Goal: Find contact information: Find contact information

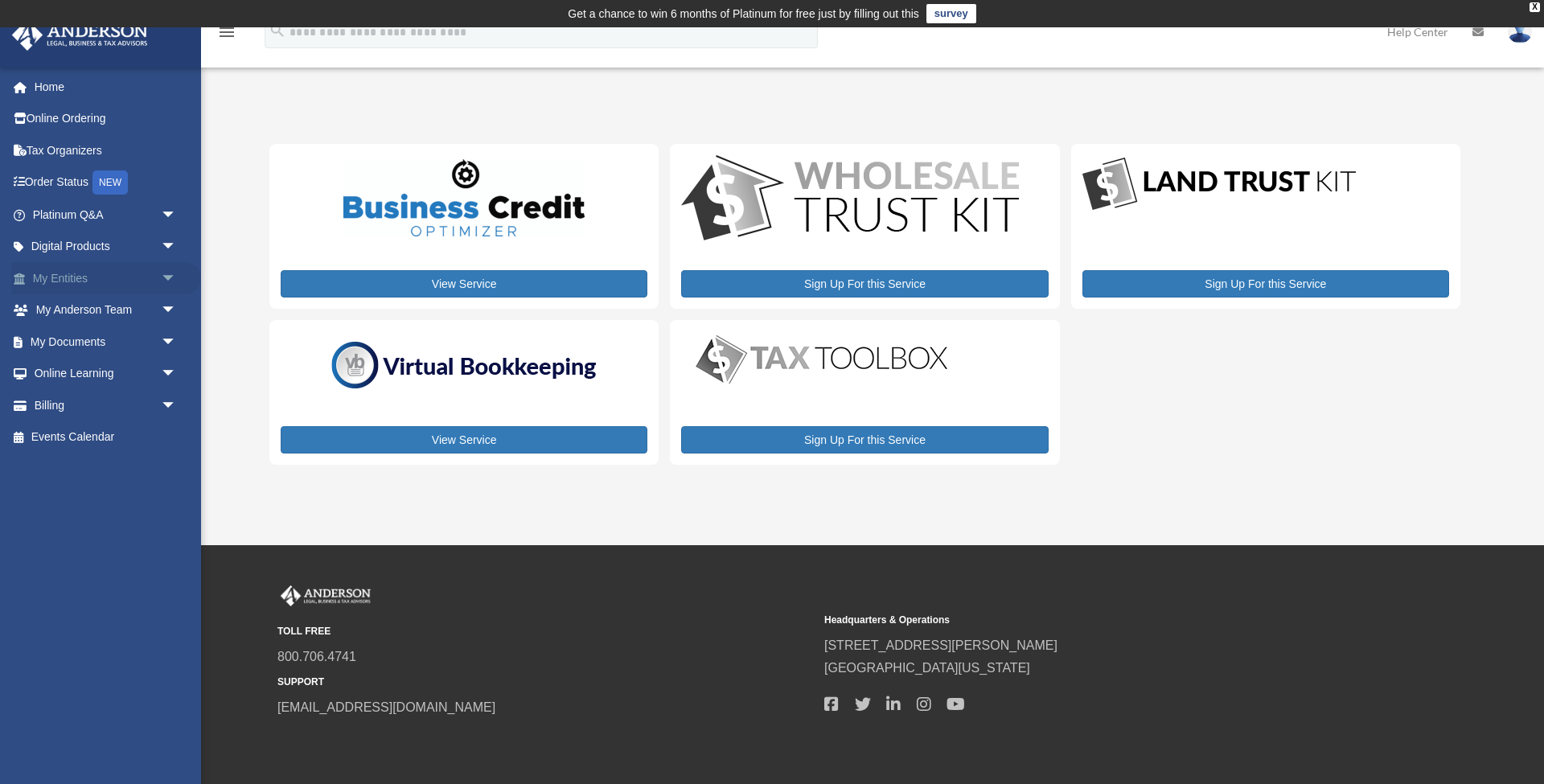
click at [162, 274] on span "arrow_drop_down" at bounding box center [177, 279] width 32 height 33
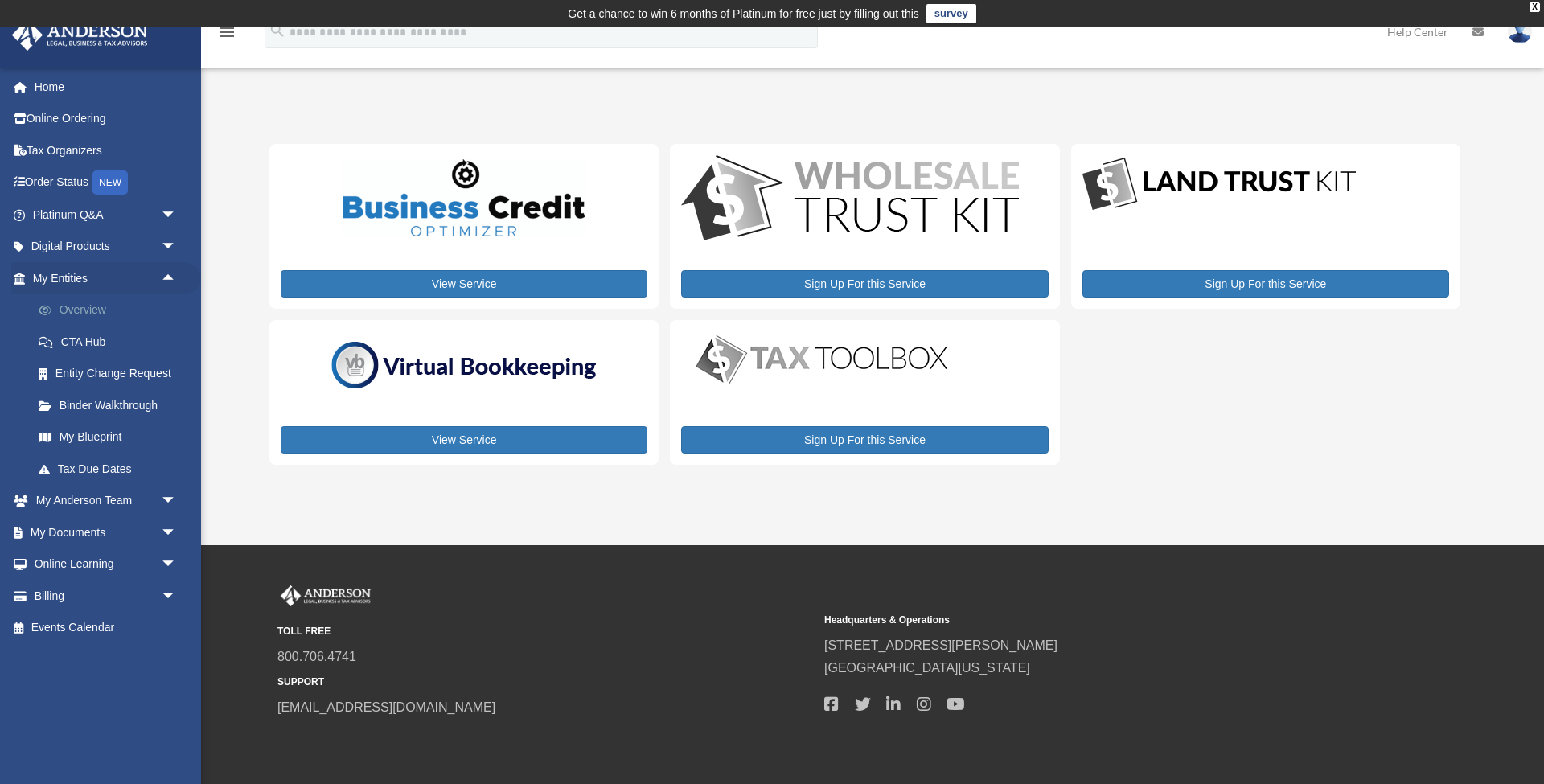
click at [113, 312] on link "Overview" at bounding box center [111, 310] width 178 height 32
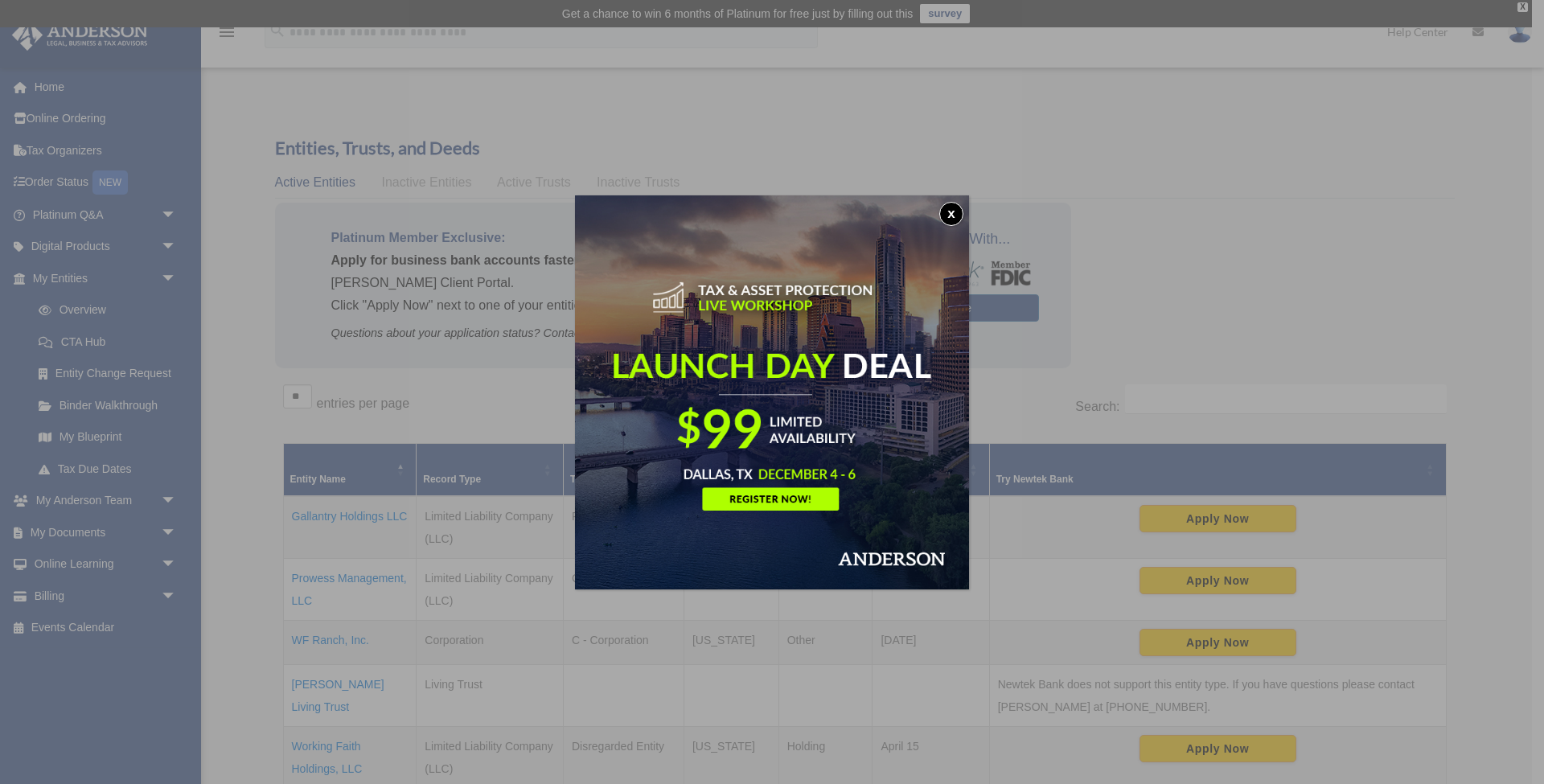
click at [955, 203] on button "x" at bounding box center [950, 213] width 24 height 24
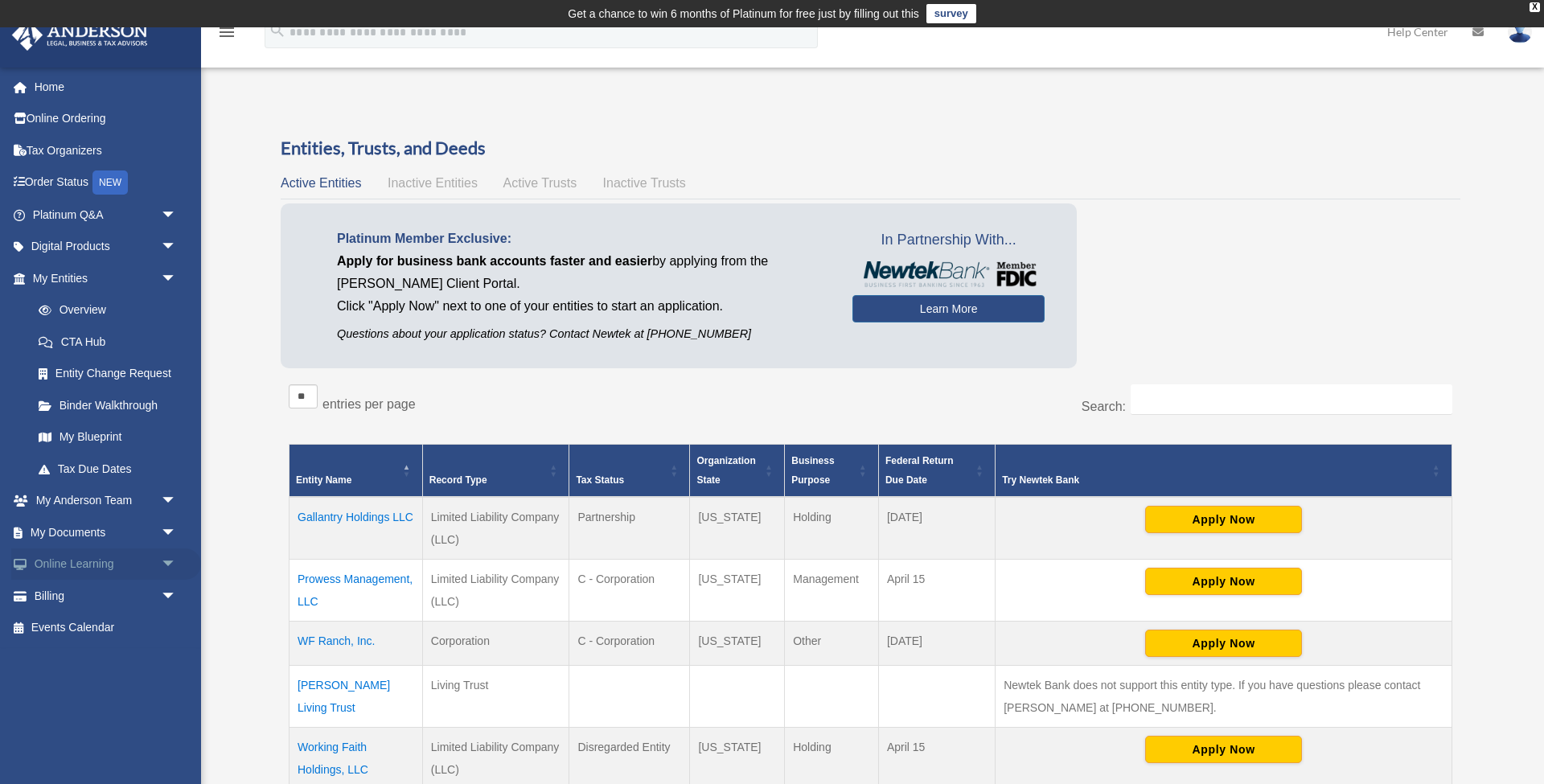
click at [172, 557] on span "arrow_drop_down" at bounding box center [177, 565] width 32 height 33
click at [166, 528] on span "arrow_drop_down" at bounding box center [177, 533] width 32 height 33
click at [73, 560] on link "Box" at bounding box center [111, 564] width 178 height 32
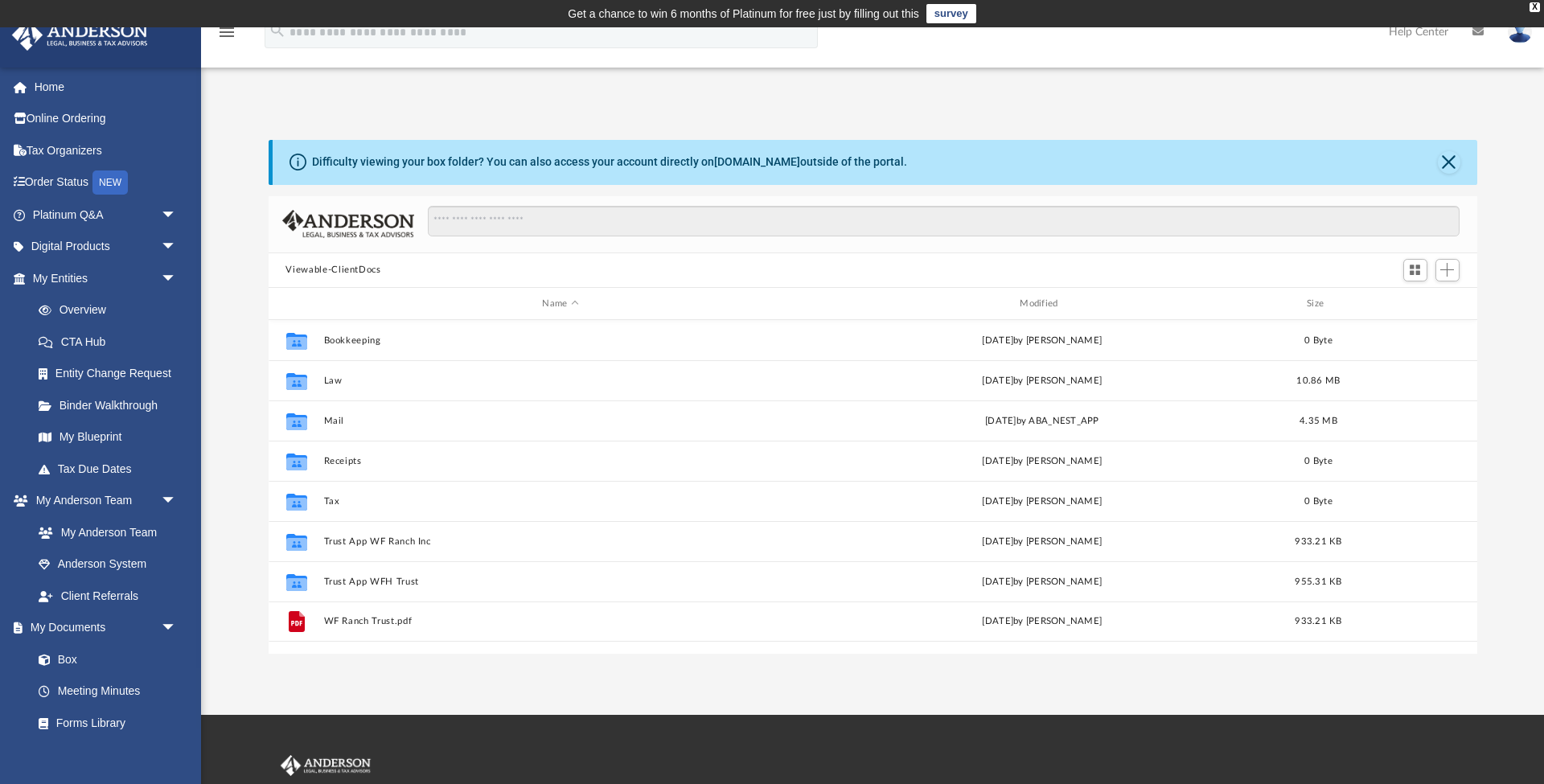
scroll to position [366, 1209]
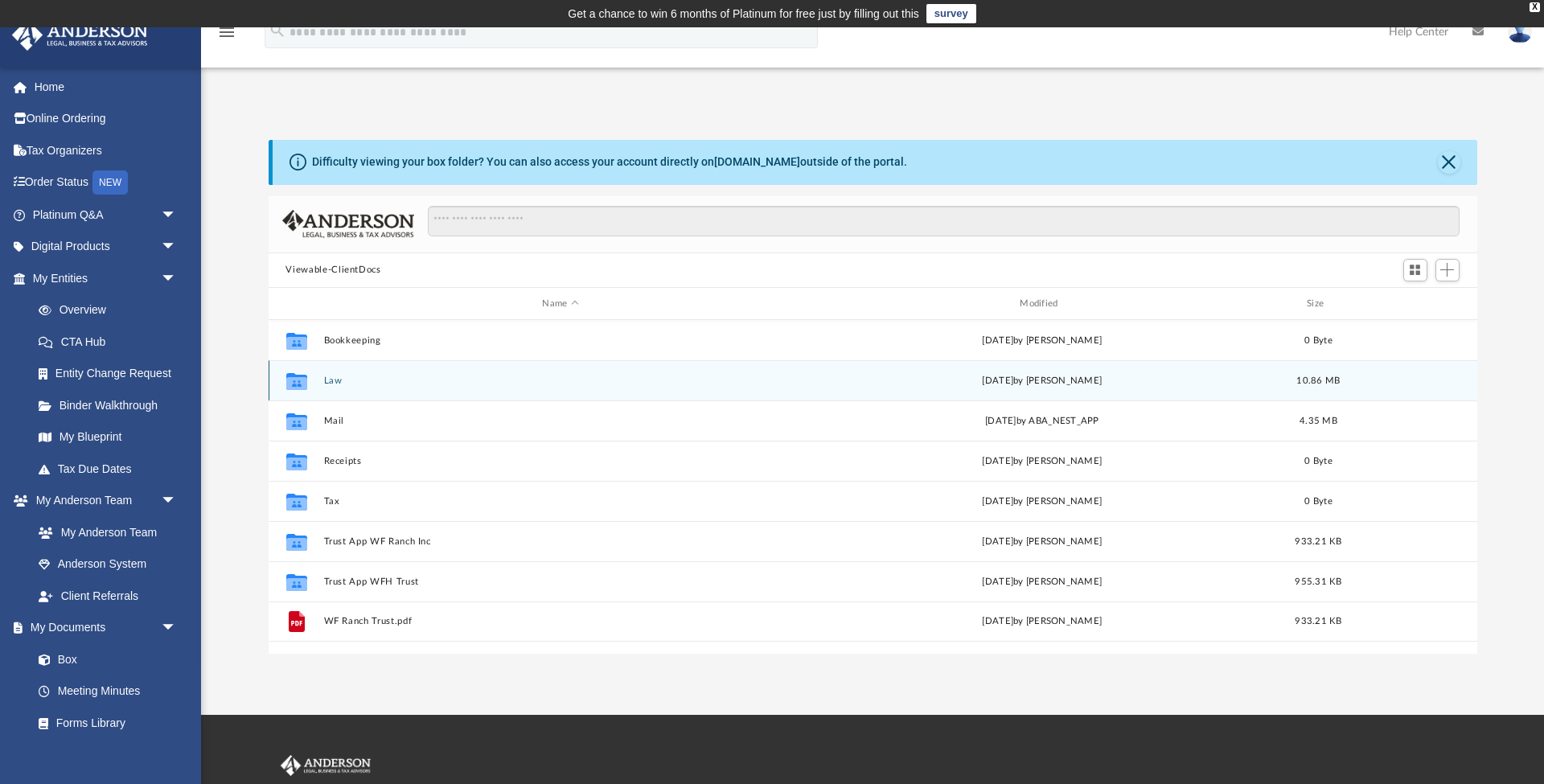
click at [335, 382] on button "Law" at bounding box center [560, 380] width 474 height 11
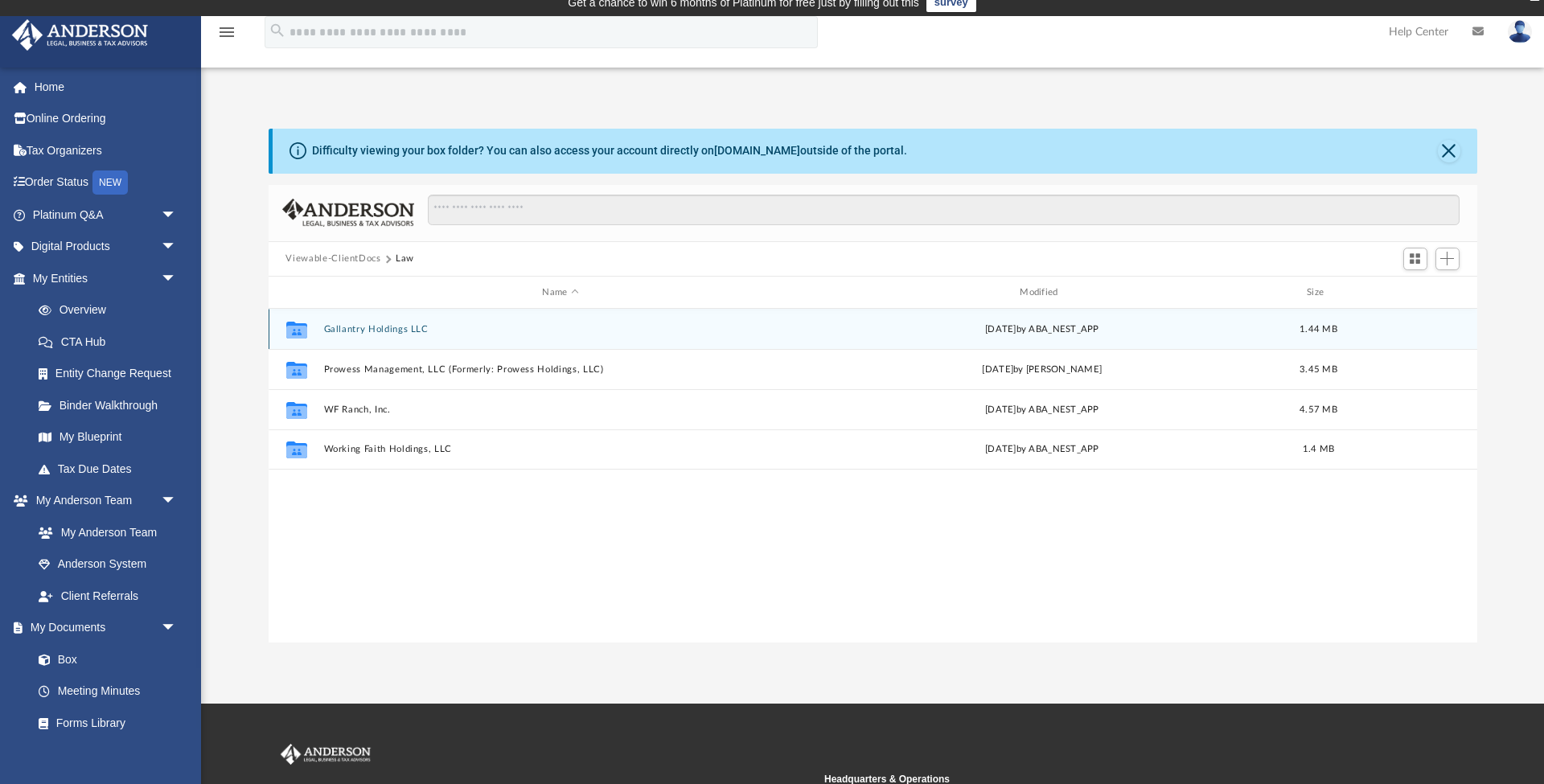
scroll to position [12, 0]
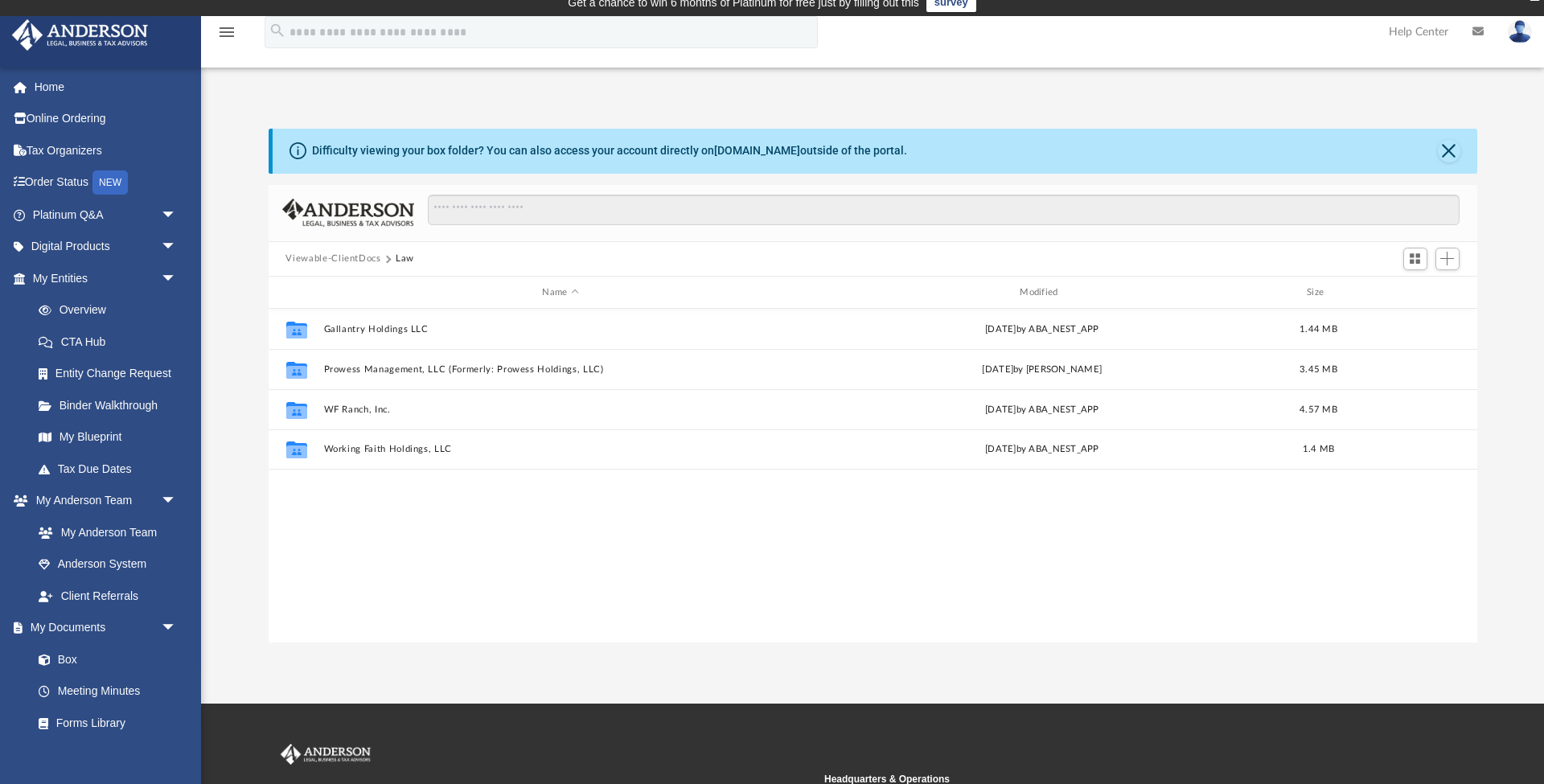
click at [335, 263] on button "Viewable-ClientDocs" at bounding box center [332, 259] width 95 height 15
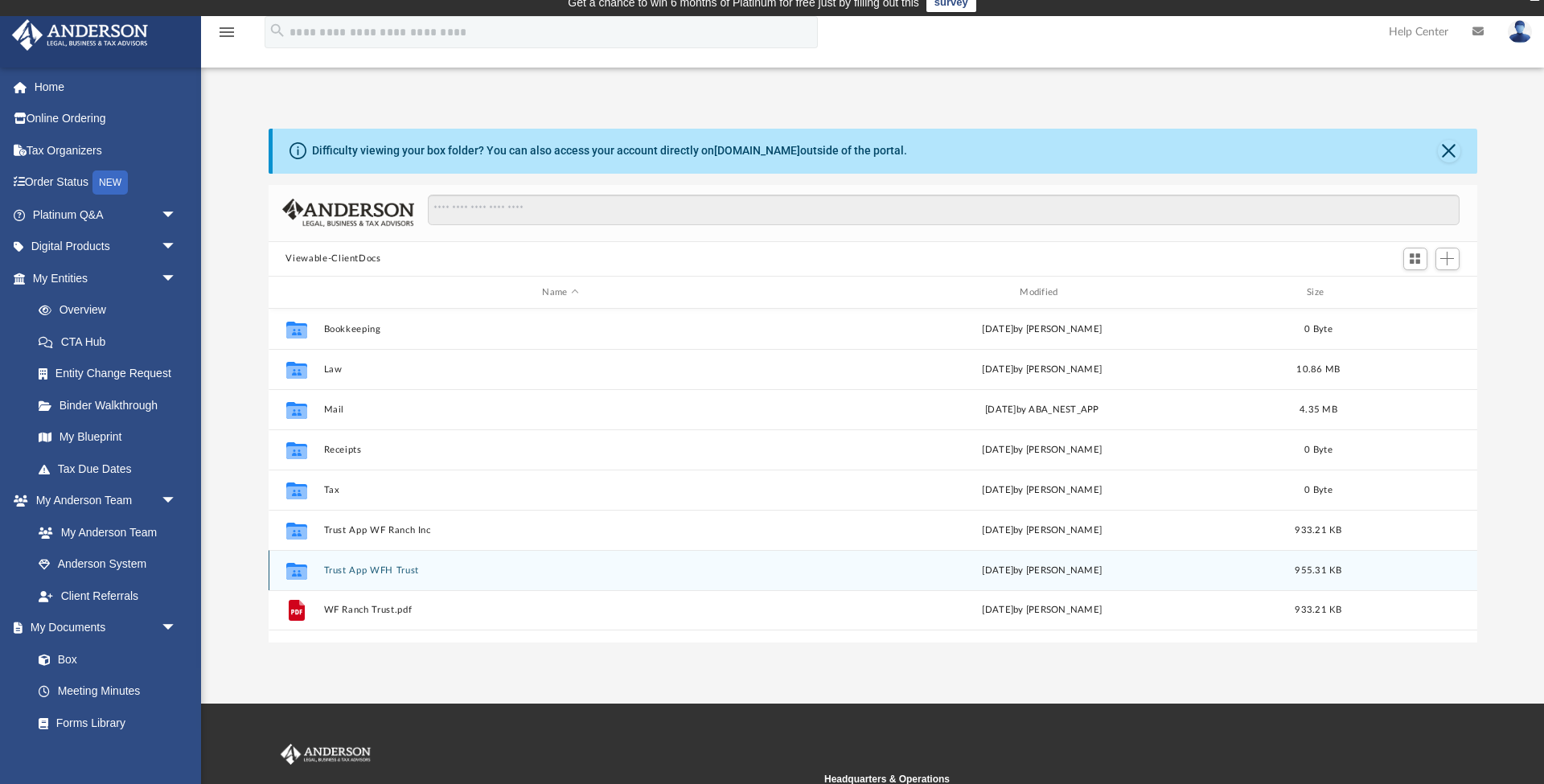
click at [421, 569] on button "Trust App WFH Trust" at bounding box center [560, 570] width 474 height 11
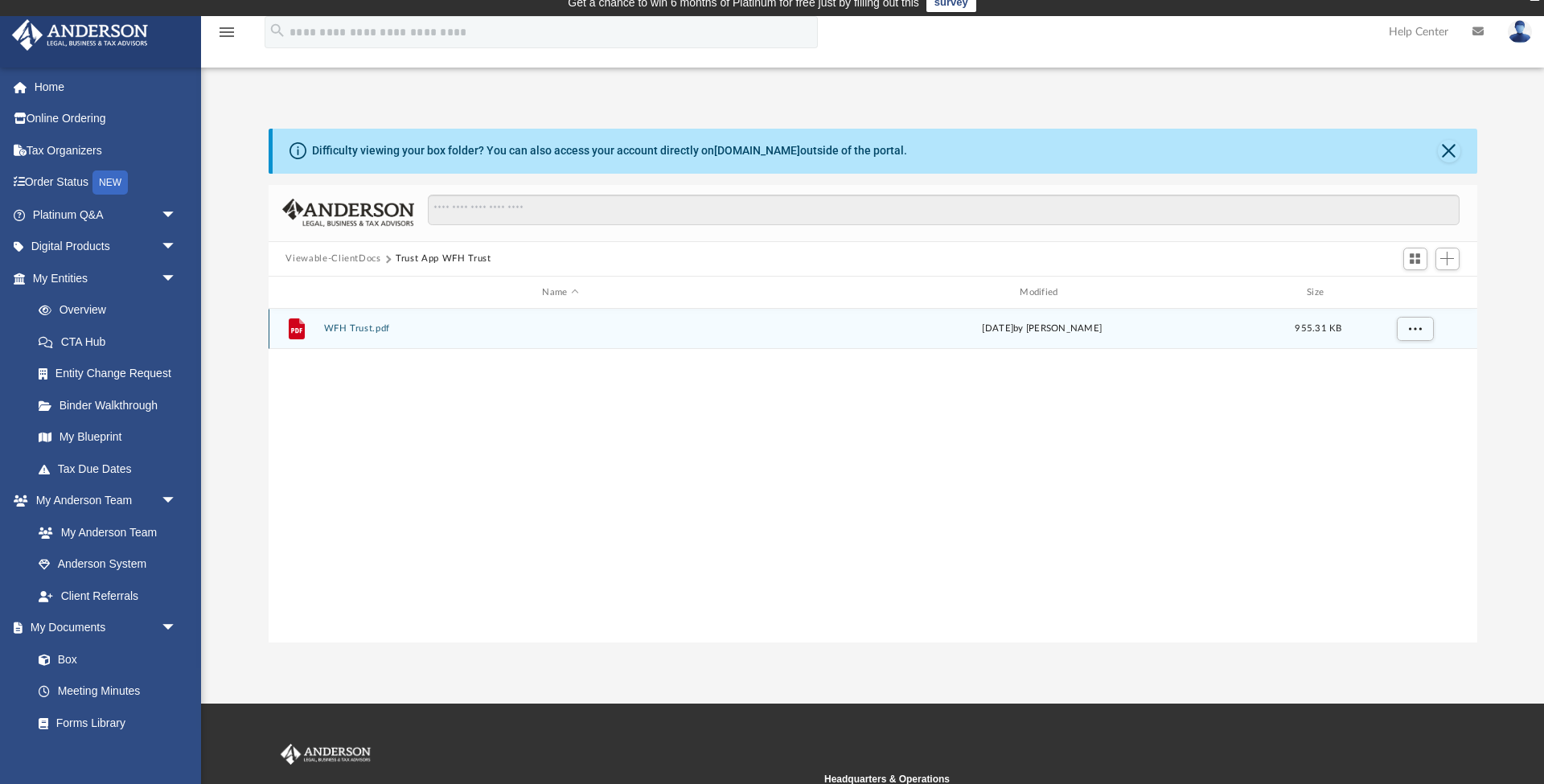
click at [364, 324] on button "WFH Trust.pdf" at bounding box center [560, 329] width 474 height 11
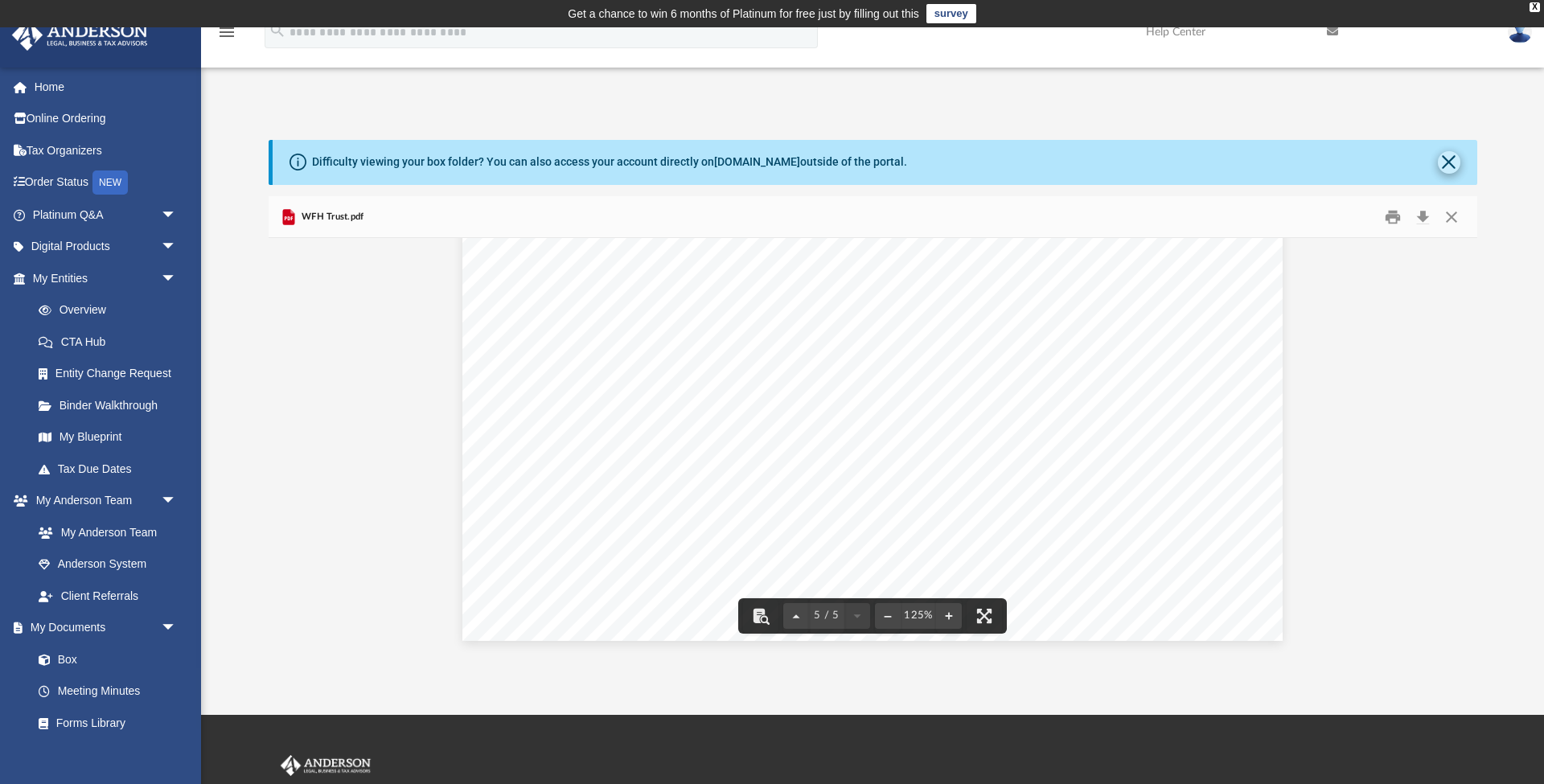
scroll to position [0, 0]
click at [1432, 161] on div "Difficulty viewing your box folder? You can also access your account directly o…" at bounding box center [875, 162] width 1204 height 45
click at [1471, 161] on div "Difficulty viewing your box folder? You can also access your account directly o…" at bounding box center [875, 162] width 1204 height 45
click at [1455, 160] on button "Close" at bounding box center [1449, 162] width 22 height 22
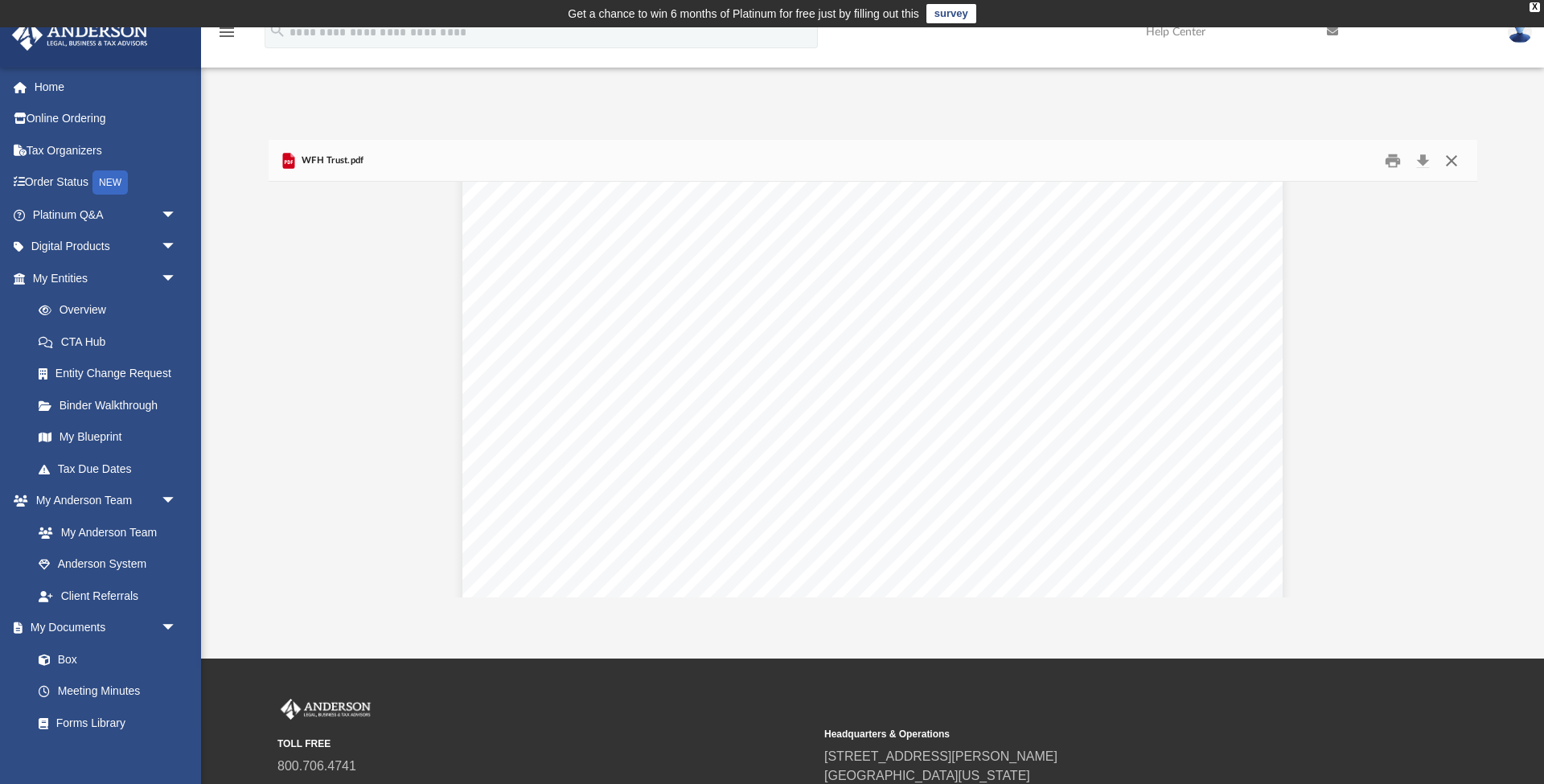
click at [1448, 159] on button "Close" at bounding box center [1451, 160] width 29 height 25
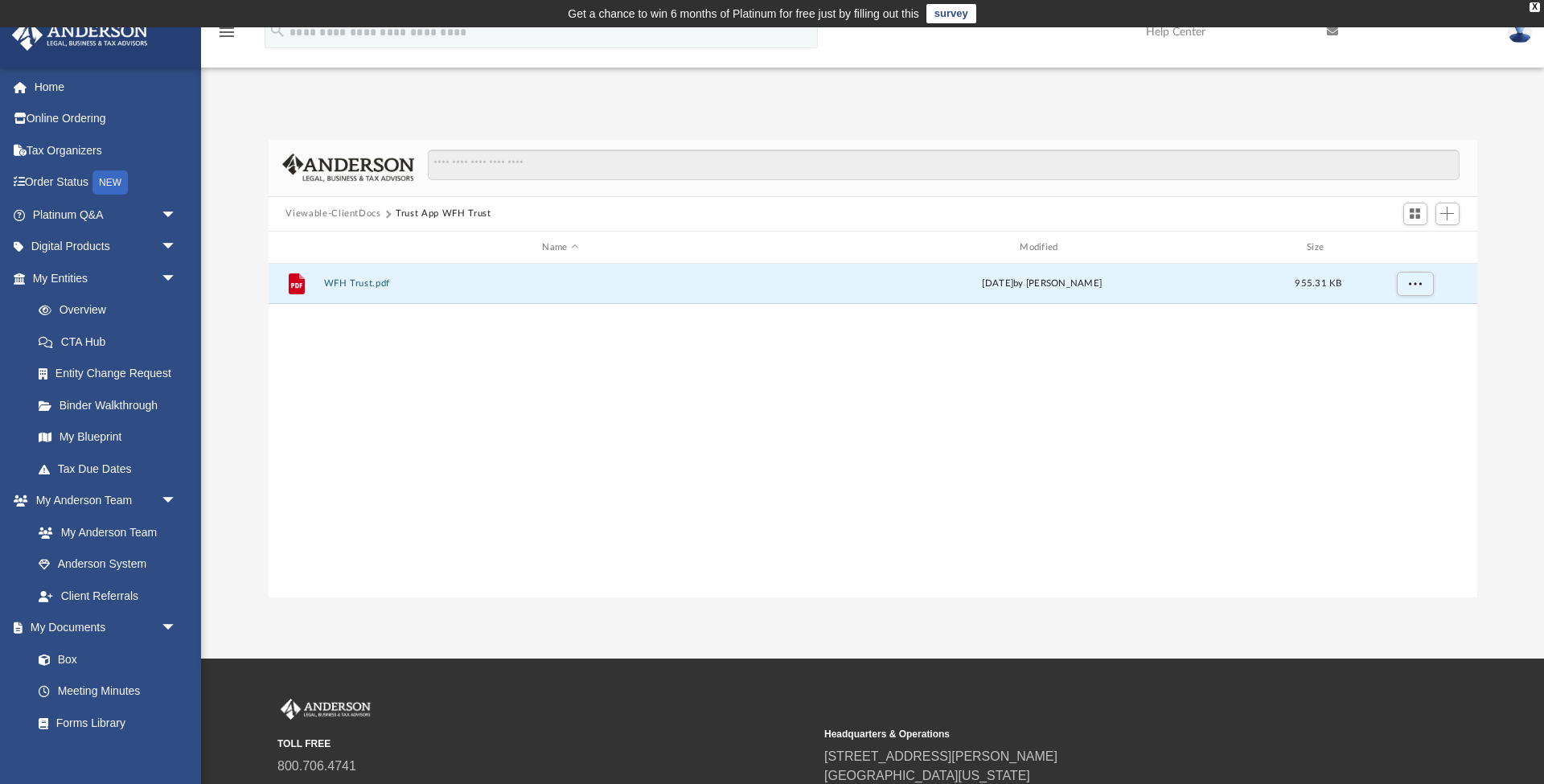
click at [312, 214] on button "Viewable-ClientDocs" at bounding box center [332, 214] width 95 height 15
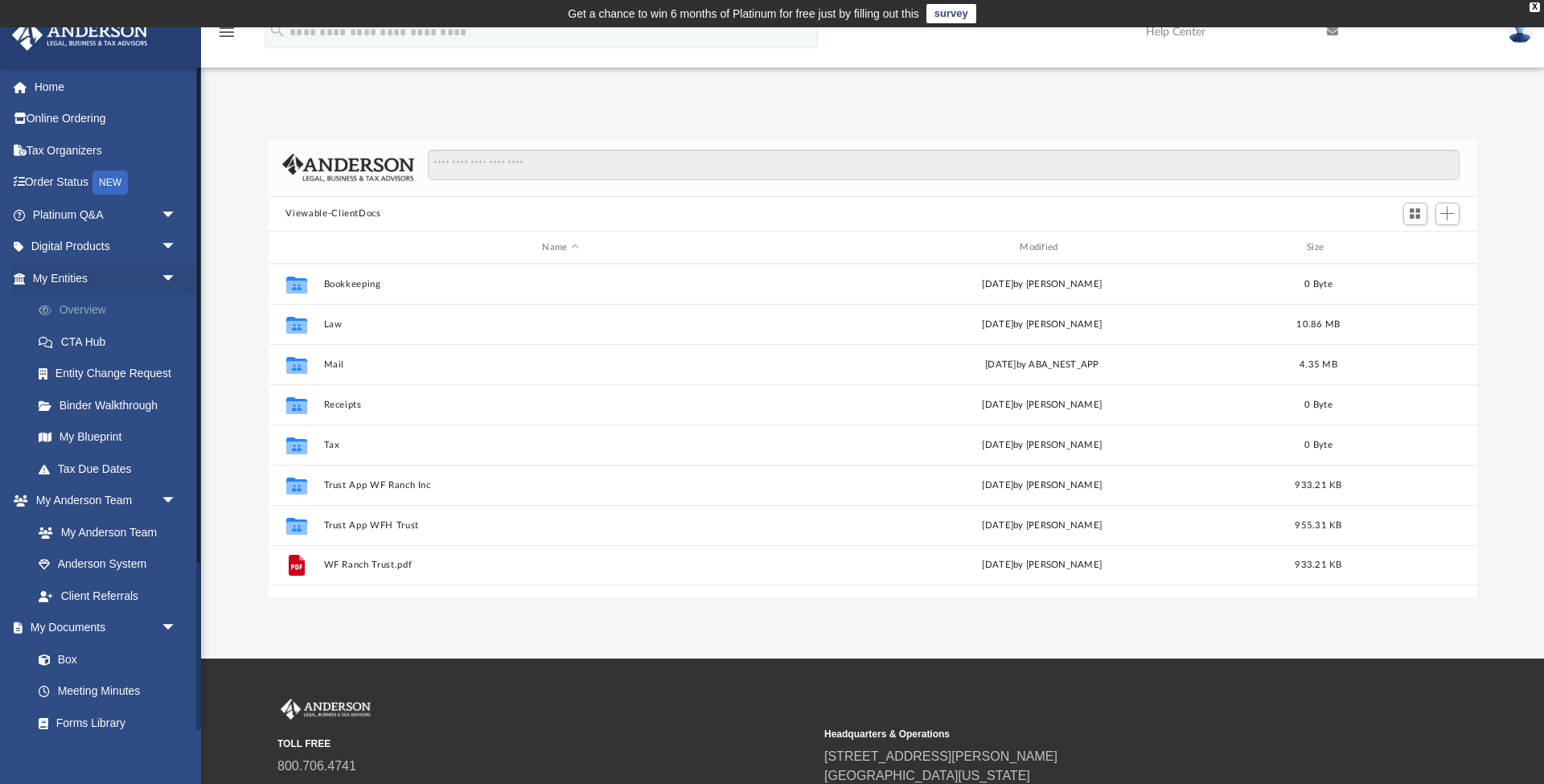
click at [111, 304] on link "Overview" at bounding box center [111, 310] width 178 height 32
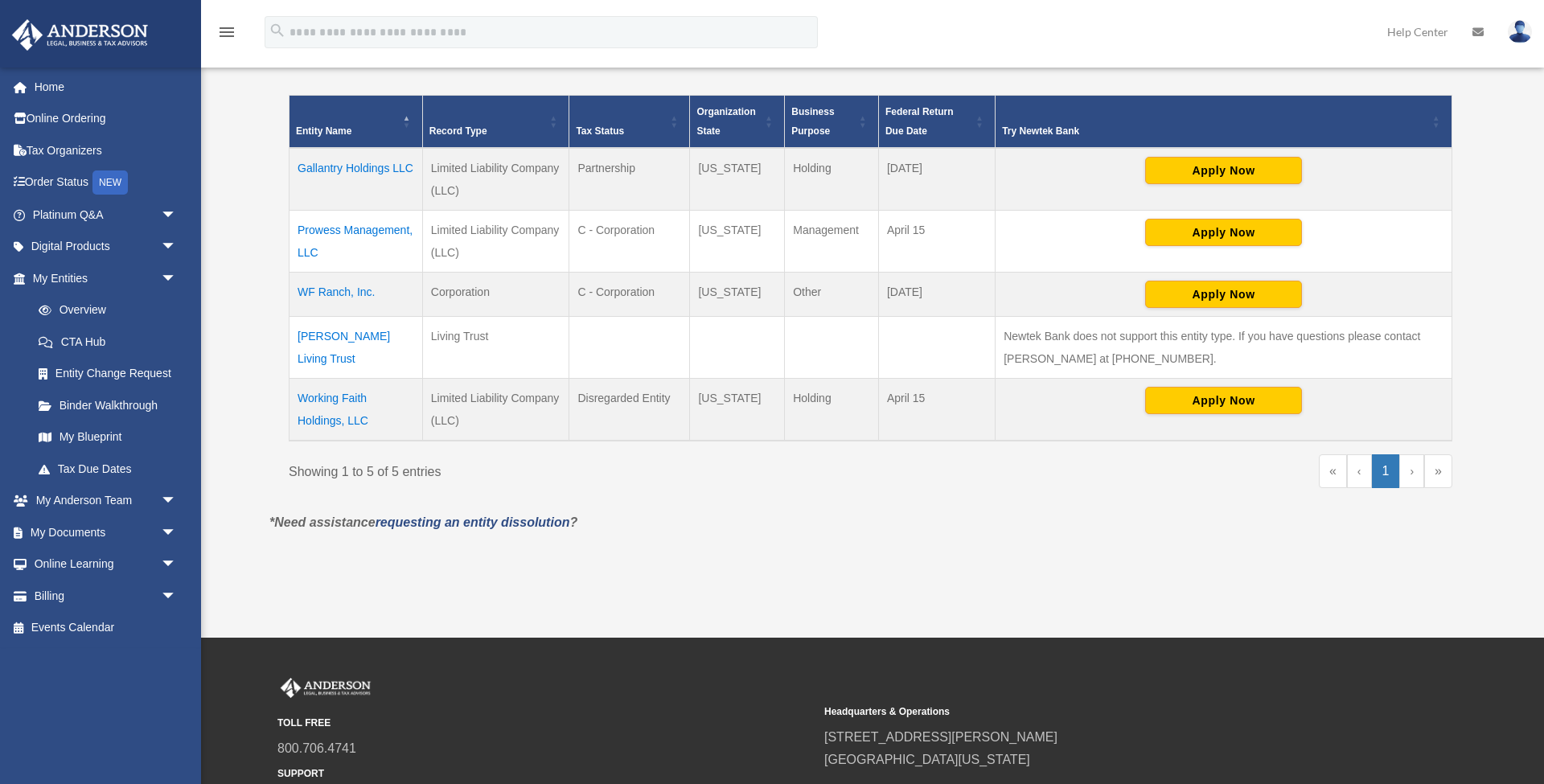
scroll to position [350, 0]
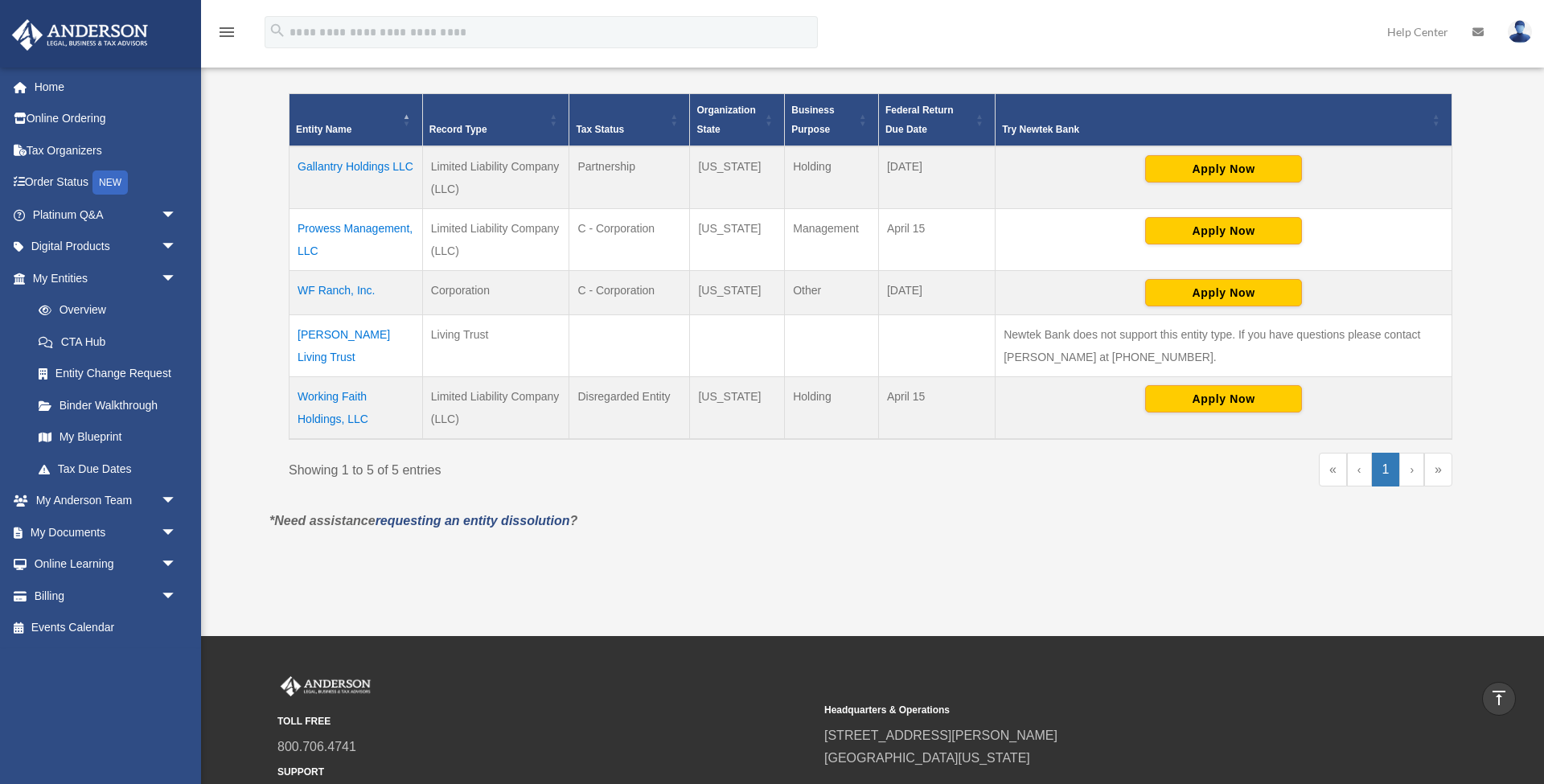
click at [366, 337] on td "Whiteman Living Trust" at bounding box center [356, 344] width 133 height 62
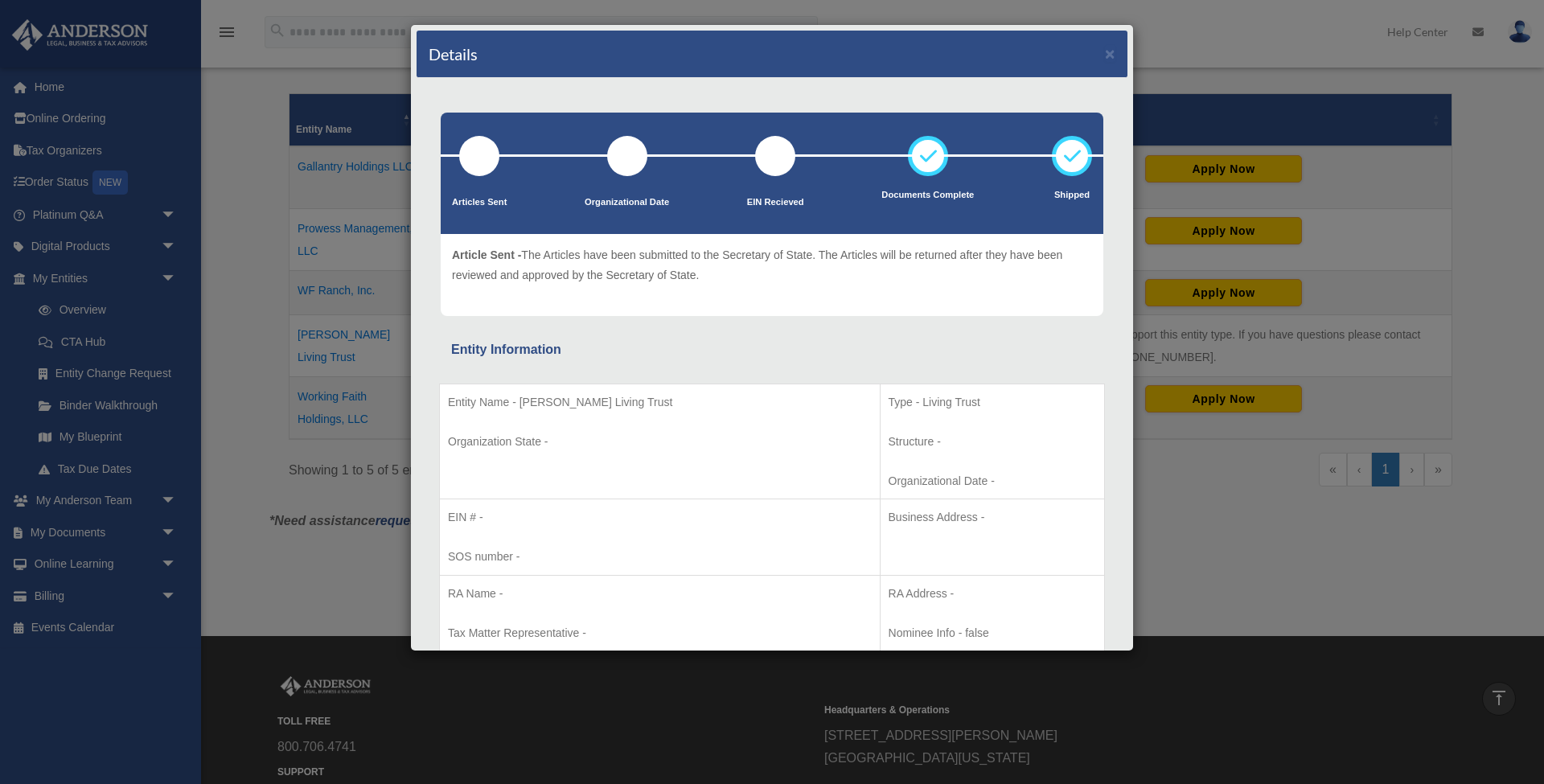
scroll to position [0, 0]
click at [1111, 55] on button "×" at bounding box center [1110, 53] width 11 height 17
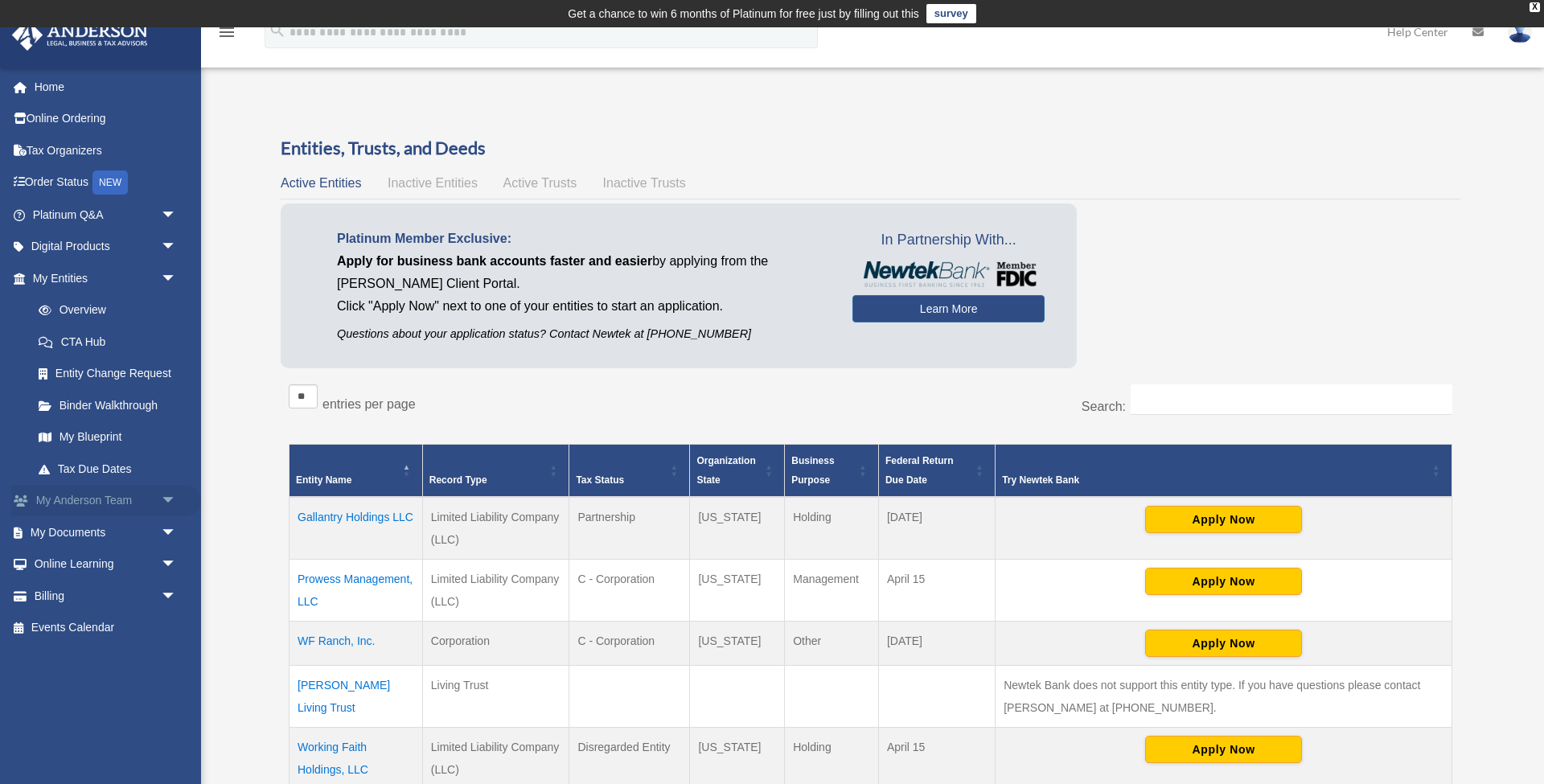
click at [164, 492] on span "arrow_drop_down" at bounding box center [177, 501] width 32 height 33
click at [144, 531] on link "My Anderson Team" at bounding box center [111, 532] width 178 height 32
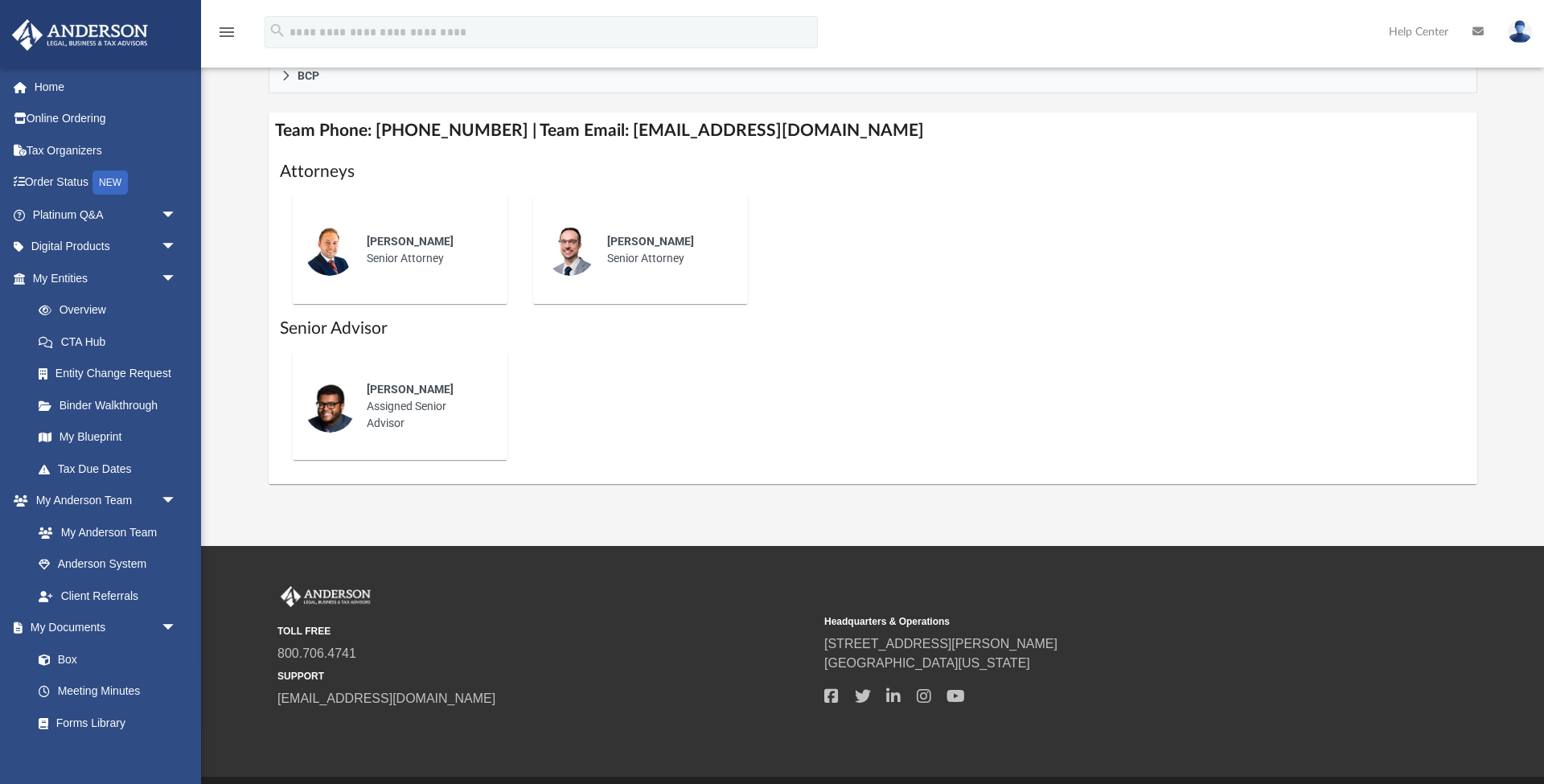
scroll to position [473, 0]
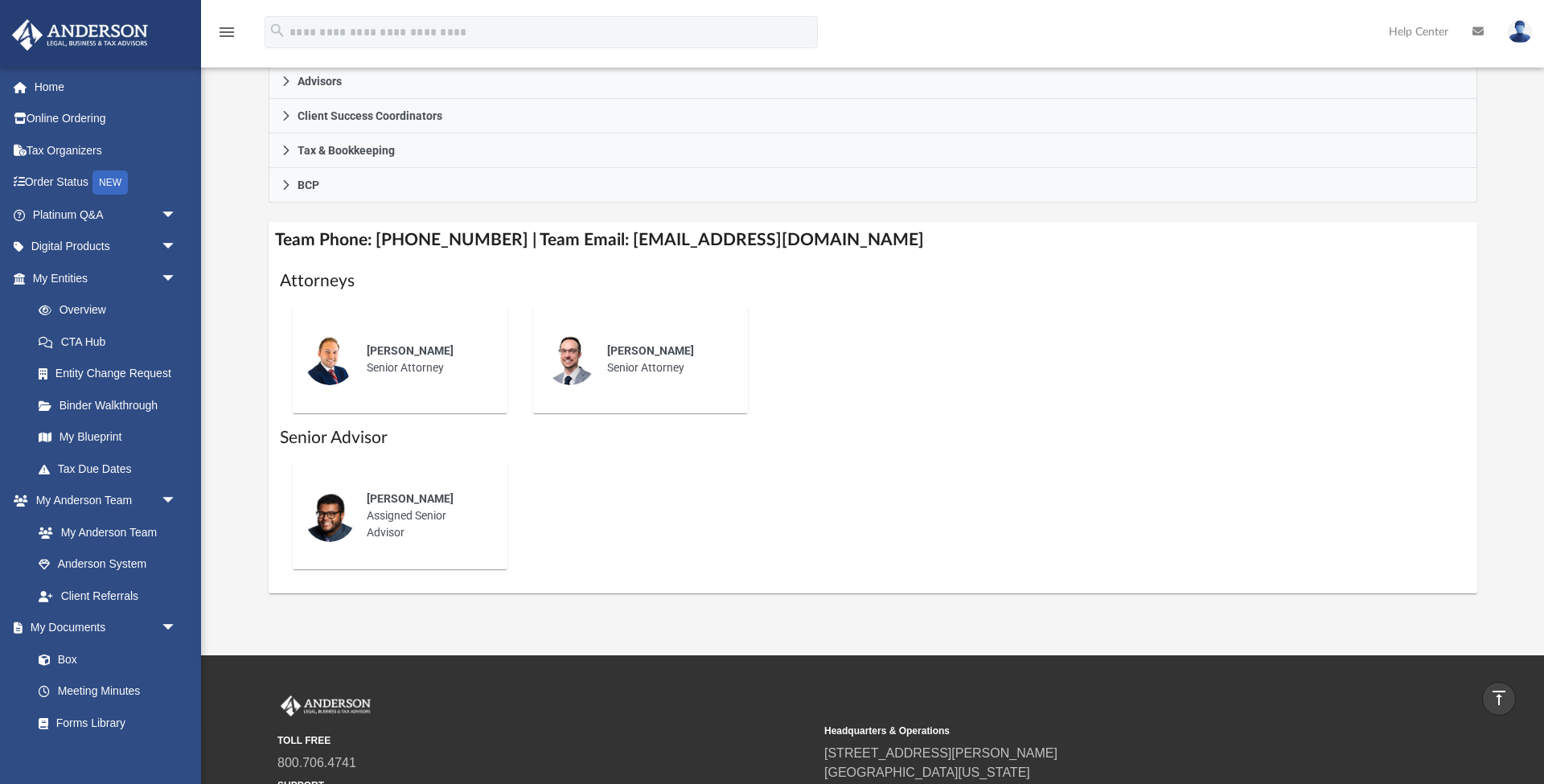
click at [687, 247] on h4 "Team Phone: [PHONE_NUMBER] | Team Email: [EMAIL_ADDRESS][DOMAIN_NAME]" at bounding box center [873, 240] width 1209 height 36
click at [688, 242] on h4 "Team Phone: [PHONE_NUMBER] | Team Email: [EMAIL_ADDRESS][DOMAIN_NAME]" at bounding box center [873, 240] width 1209 height 36
click at [666, 241] on h4 "Team Phone: [PHONE_NUMBER] | Team Email: [EMAIL_ADDRESS][DOMAIN_NAME]" at bounding box center [873, 240] width 1209 height 36
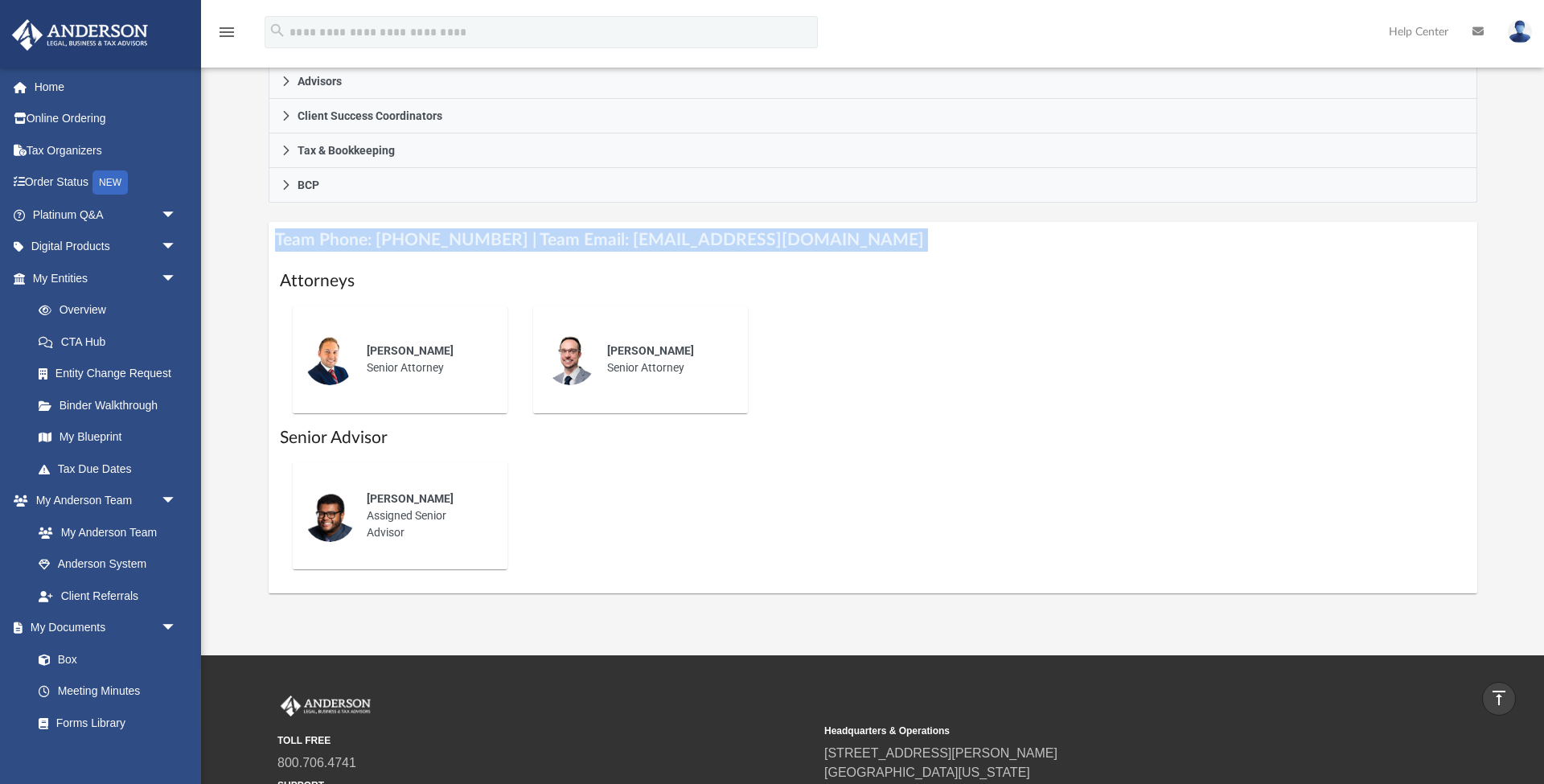
click at [666, 241] on h4 "Team Phone: [PHONE_NUMBER] | Team Email: [EMAIL_ADDRESS][DOMAIN_NAME]" at bounding box center [873, 240] width 1209 height 36
drag, startPoint x: 611, startPoint y: 240, endPoint x: 602, endPoint y: 239, distance: 9.1
click at [610, 240] on h4 "Team Phone: [PHONE_NUMBER] | Team Email: [EMAIL_ADDRESS][DOMAIN_NAME]" at bounding box center [873, 240] width 1209 height 36
click at [601, 239] on h4 "Team Phone: [PHONE_NUMBER] | Team Email: [EMAIL_ADDRESS][DOMAIN_NAME]" at bounding box center [873, 240] width 1209 height 36
drag, startPoint x: 601, startPoint y: 240, endPoint x: 849, endPoint y: 239, distance: 248.0
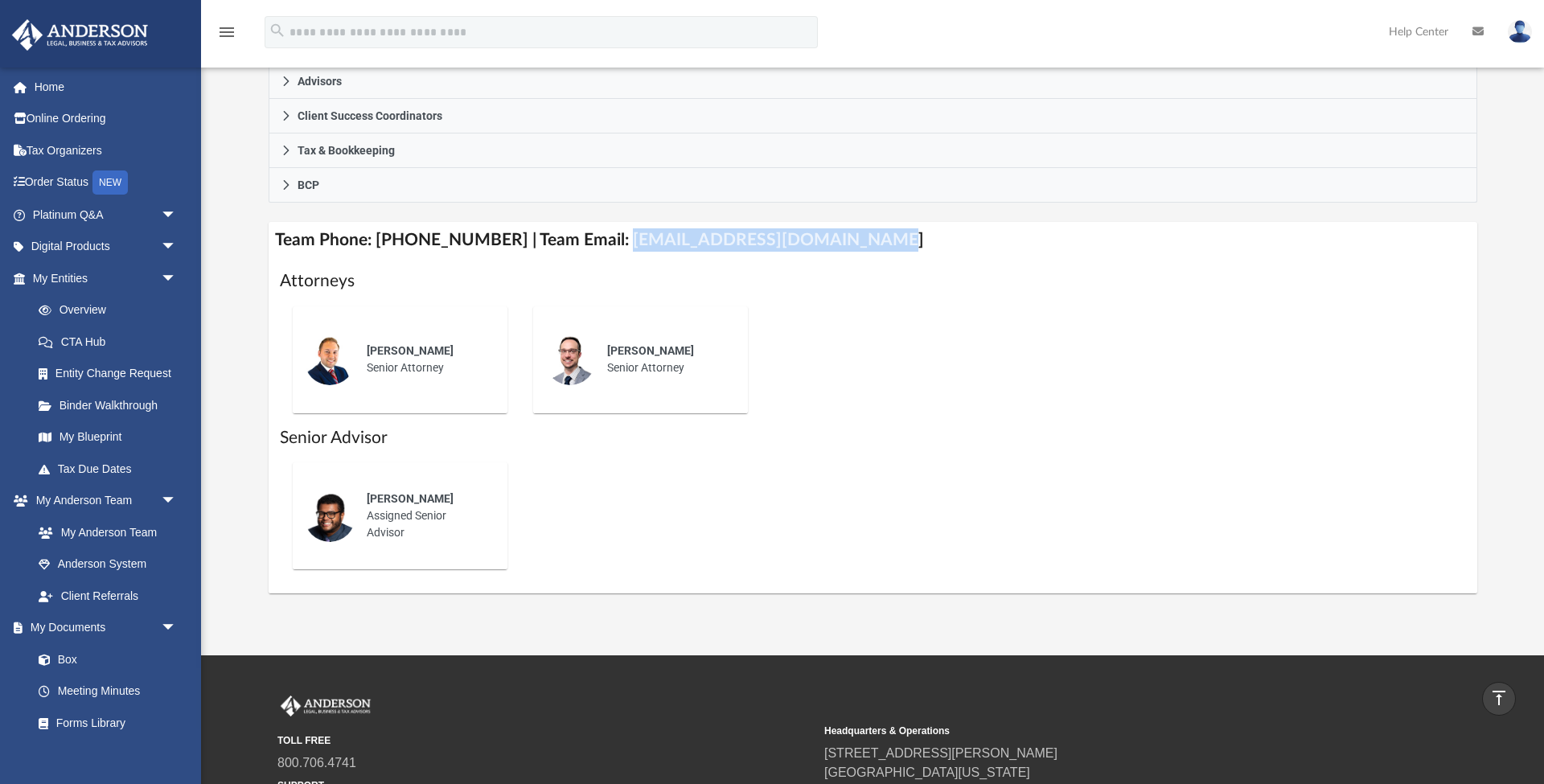
click at [849, 239] on h4 "Team Phone: [PHONE_NUMBER] | Team Email: [EMAIL_ADDRESS][DOMAIN_NAME]" at bounding box center [873, 240] width 1209 height 36
copy h4 "[EMAIL_ADDRESS][DOMAIN_NAME]"
